Goal: Navigation & Orientation: Find specific page/section

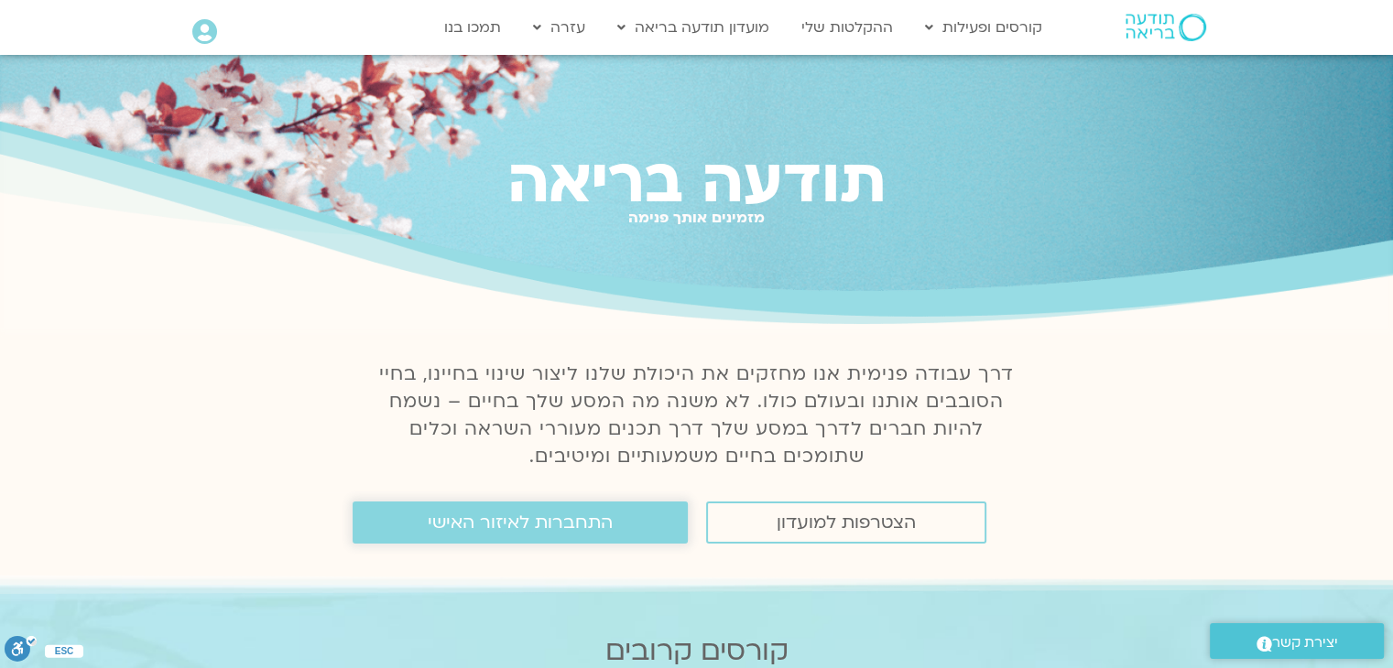
click at [595, 531] on span "התחברות לאיזור האישי" at bounding box center [520, 523] width 185 height 20
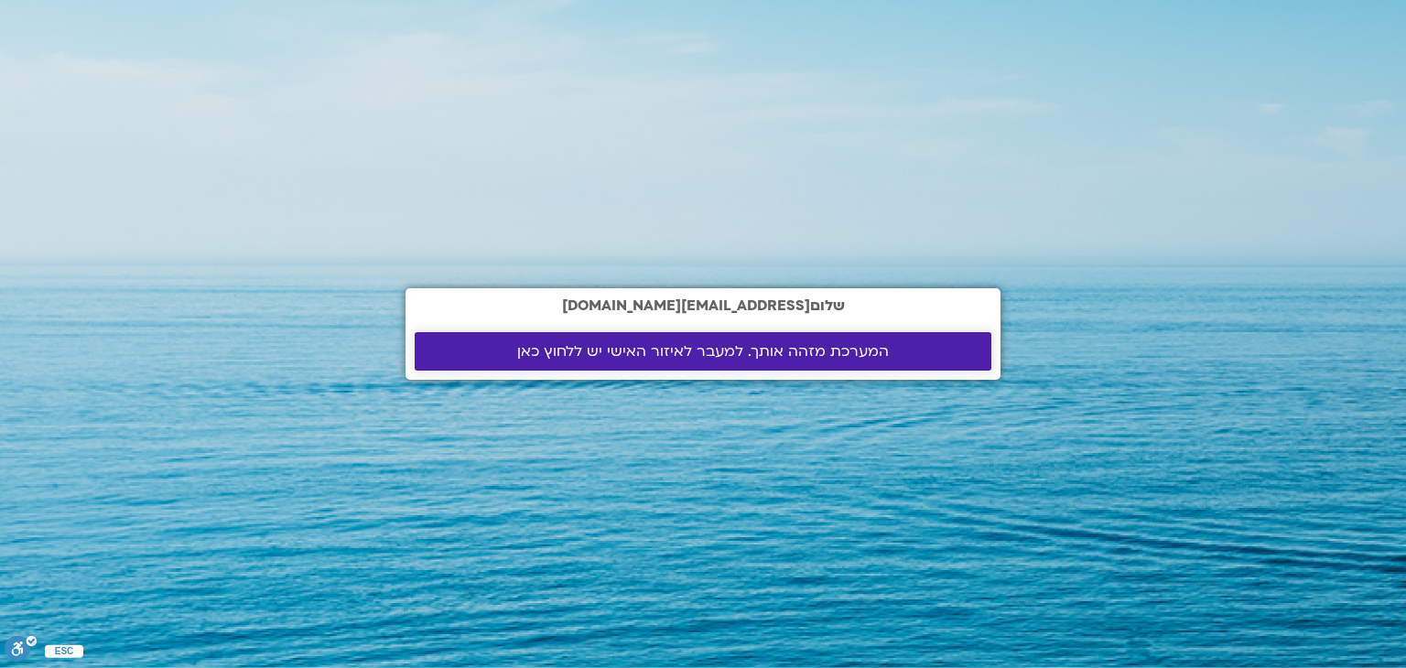
click at [765, 357] on span "המערכת מזהה אותך. למעבר לאיזור האישי יש ללחוץ כאן" at bounding box center [703, 351] width 372 height 16
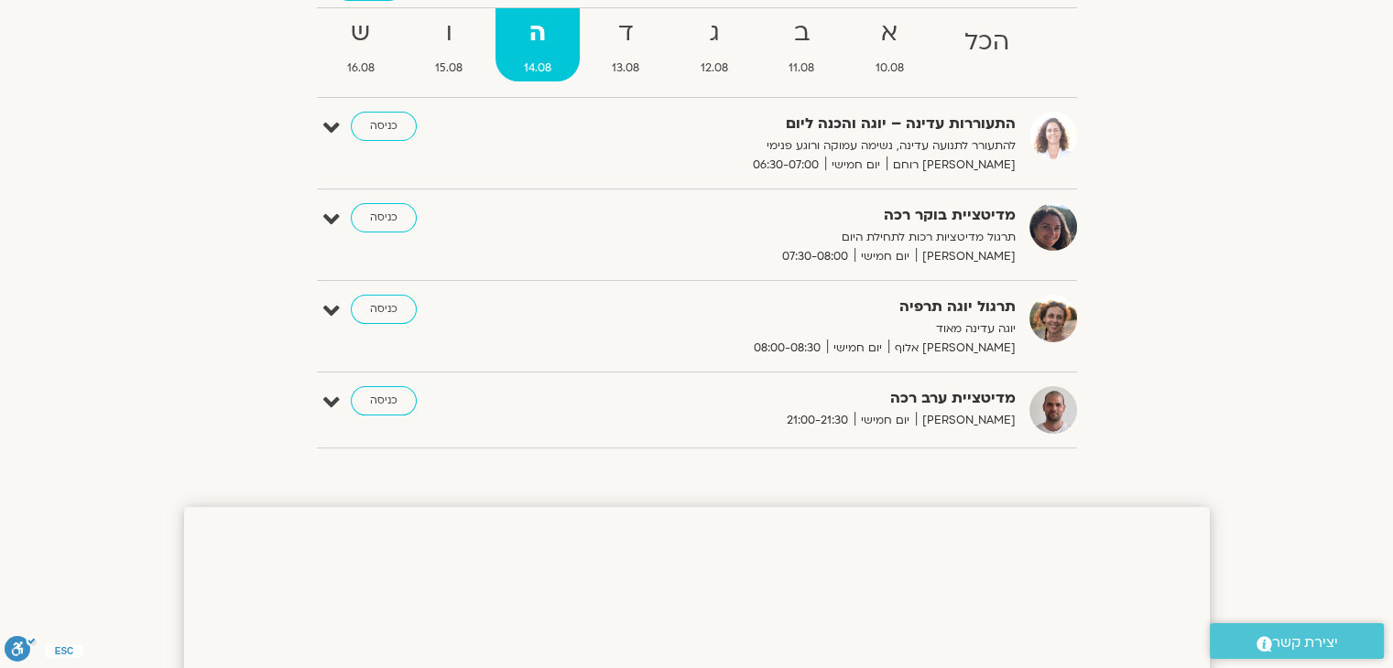
scroll to position [212, 0]
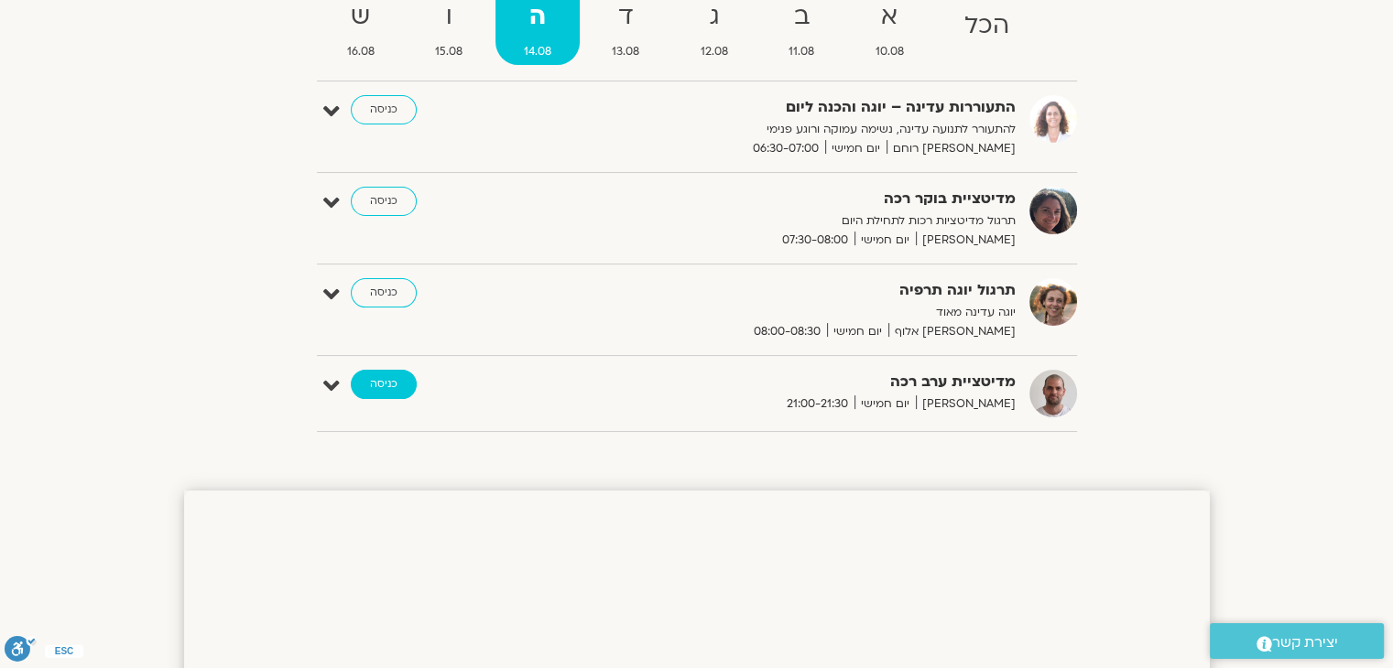
click at [395, 392] on link "כניסה" at bounding box center [384, 384] width 66 height 29
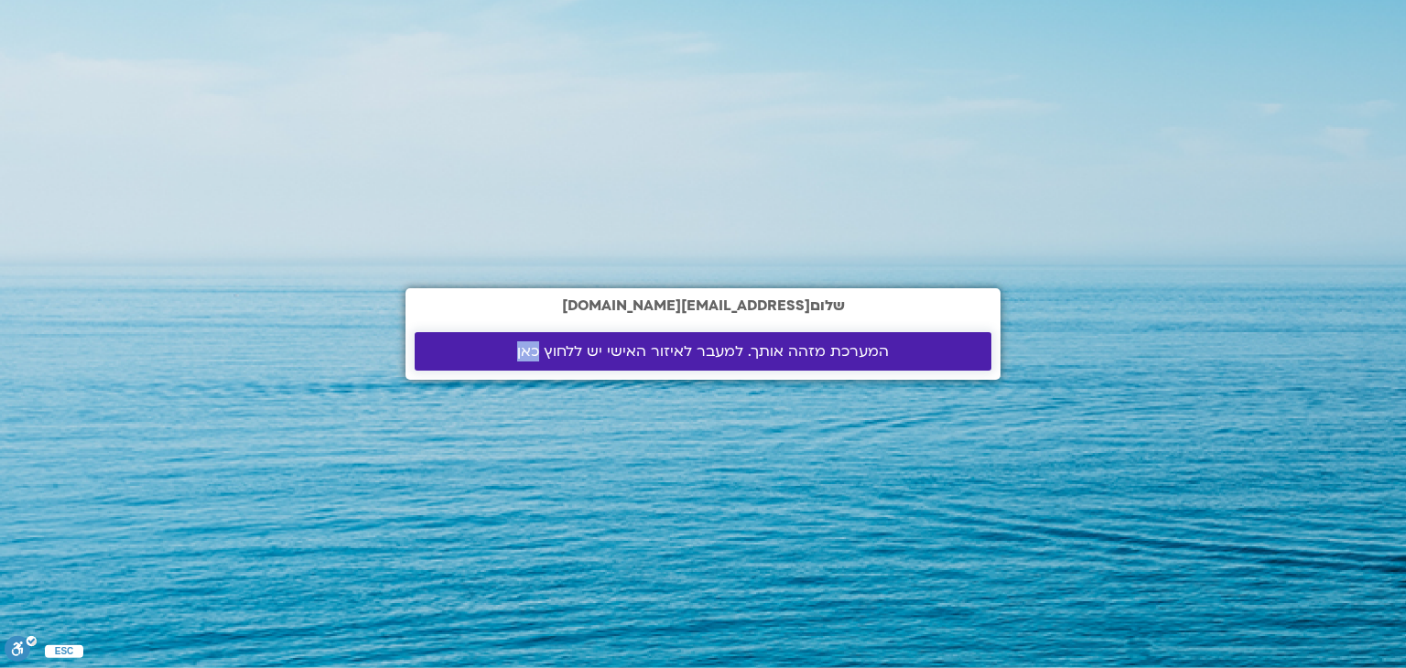
click at [679, 352] on span "המערכת מזהה אותך. למעבר לאיזור האישי יש ללחוץ כאן" at bounding box center [703, 351] width 372 height 16
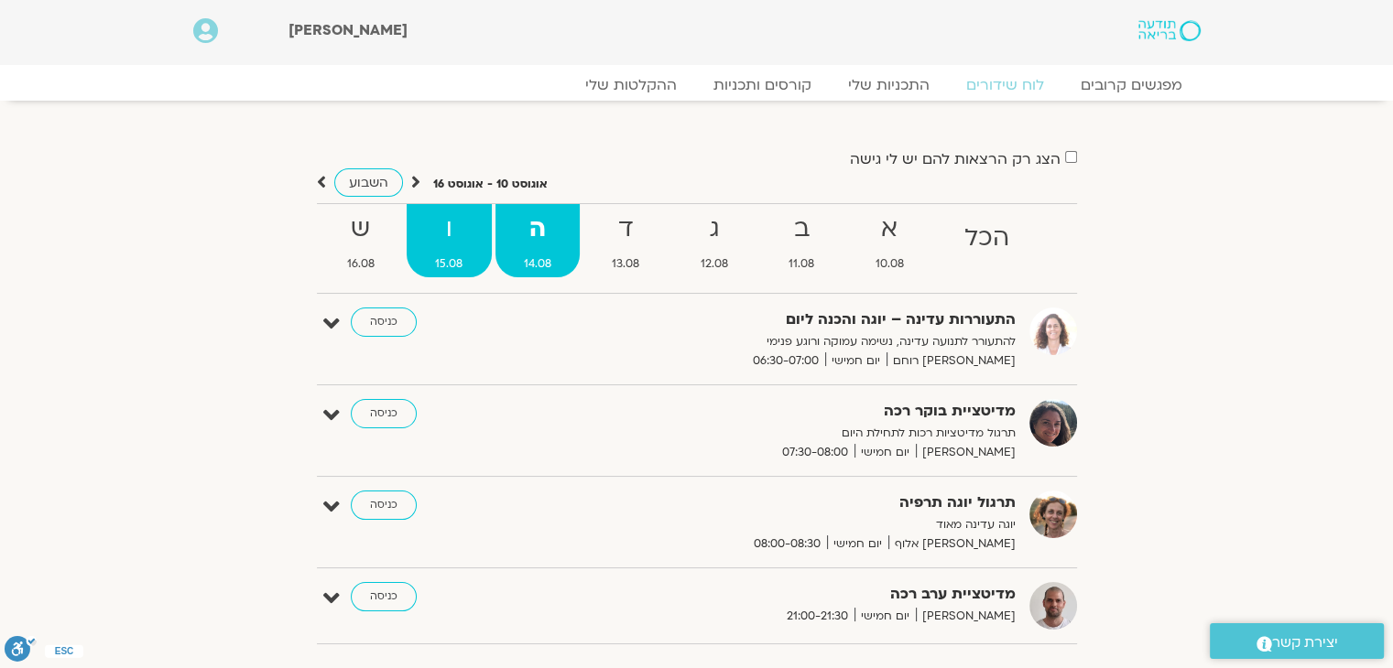
click at [449, 241] on strong "ו" at bounding box center [449, 229] width 85 height 41
